Goal: Task Accomplishment & Management: Manage account settings

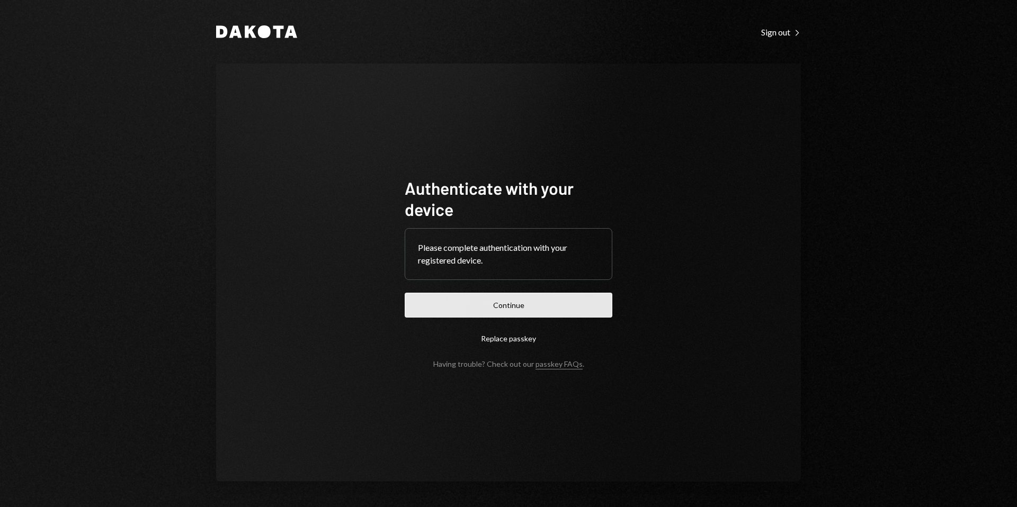
click at [514, 314] on button "Continue" at bounding box center [509, 305] width 208 height 25
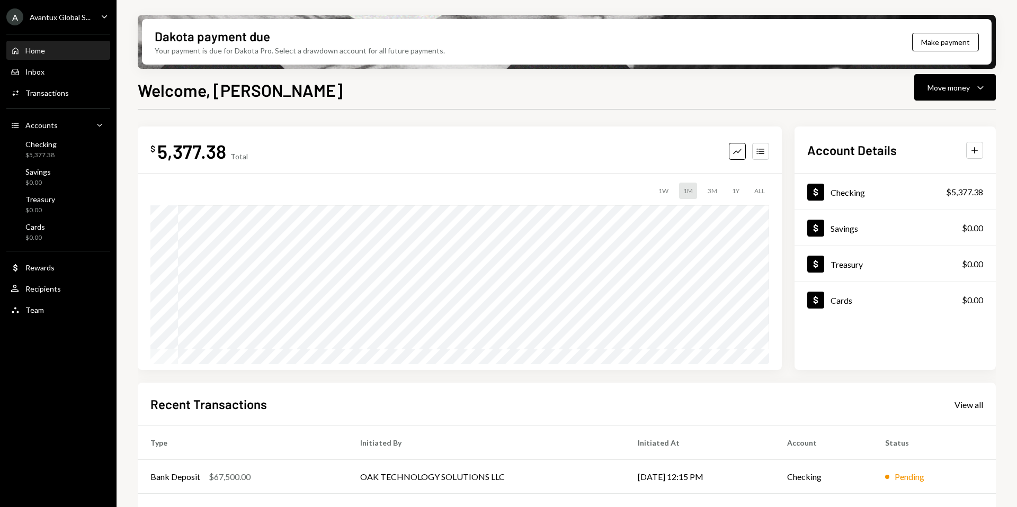
click at [57, 20] on div "Avantux Global S..." at bounding box center [60, 17] width 61 height 9
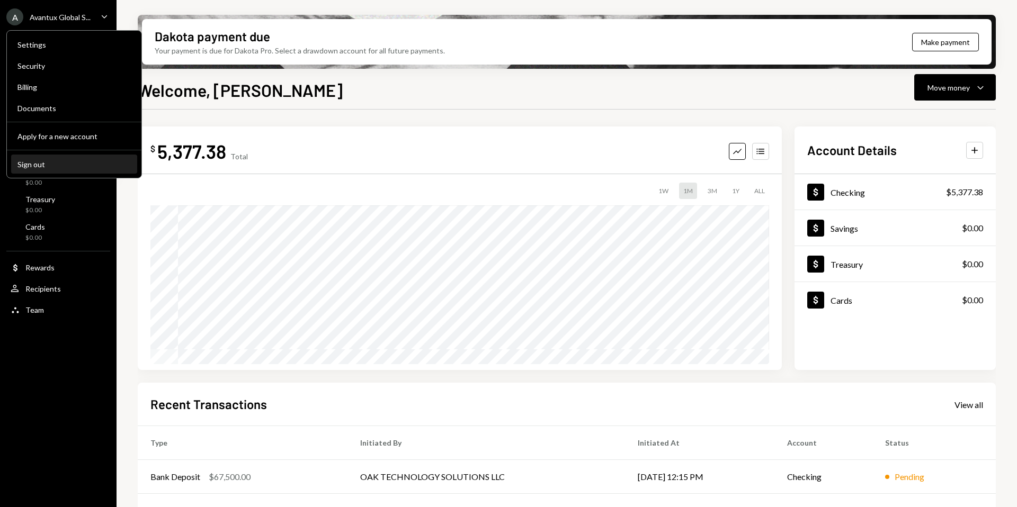
click at [41, 167] on div "Sign out" at bounding box center [73, 164] width 113 height 9
